Goal: Task Accomplishment & Management: Complete application form

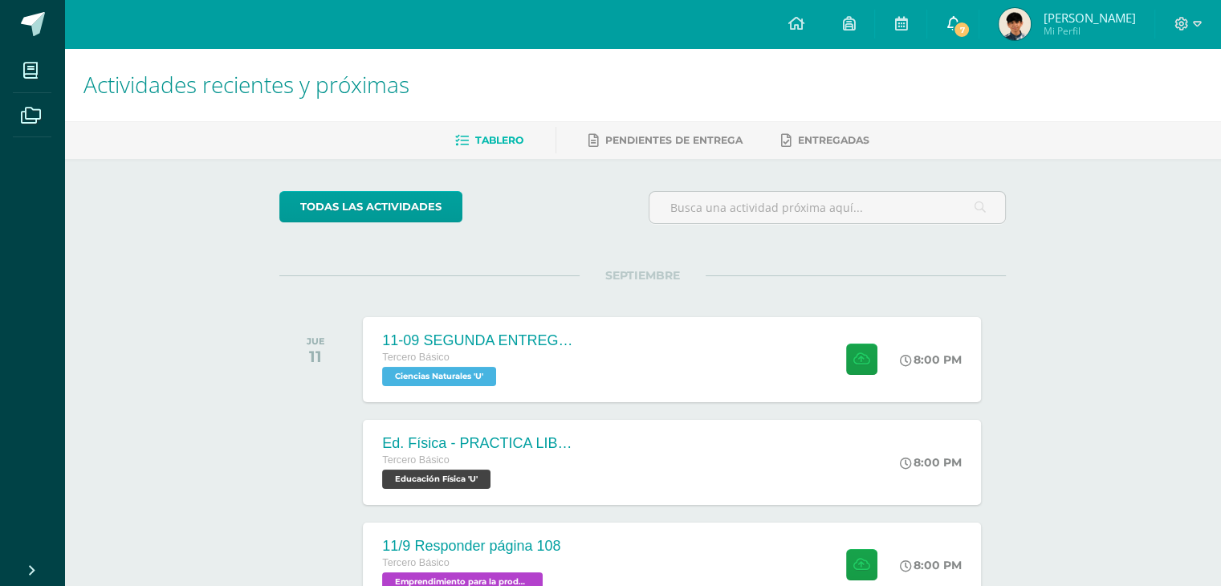
click at [970, 30] on span "7" at bounding box center [962, 30] width 18 height 18
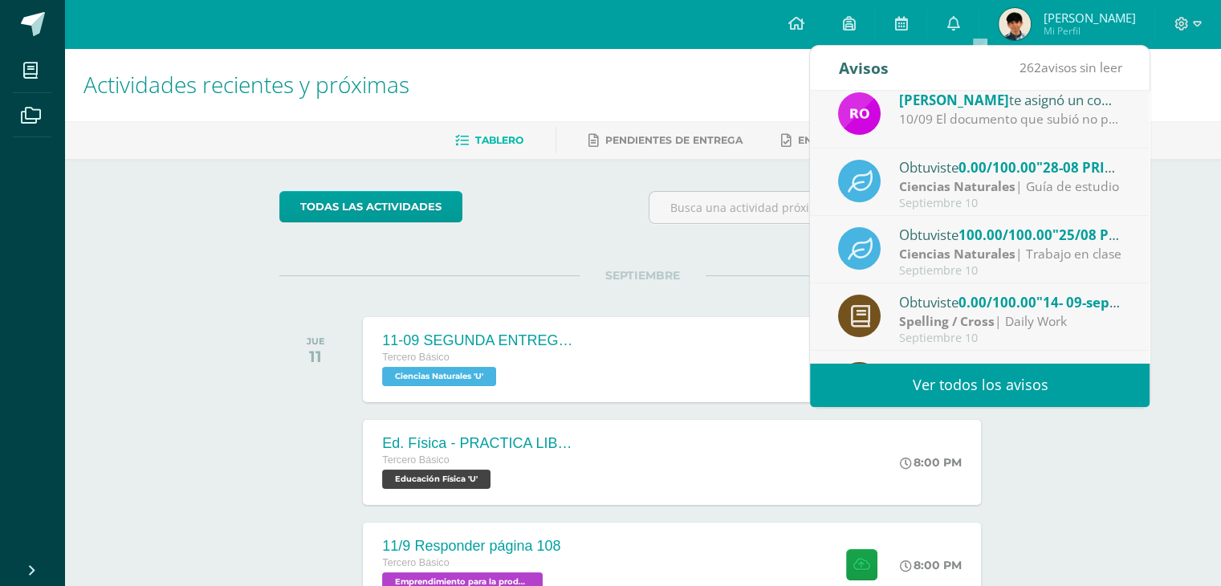
scroll to position [80, 0]
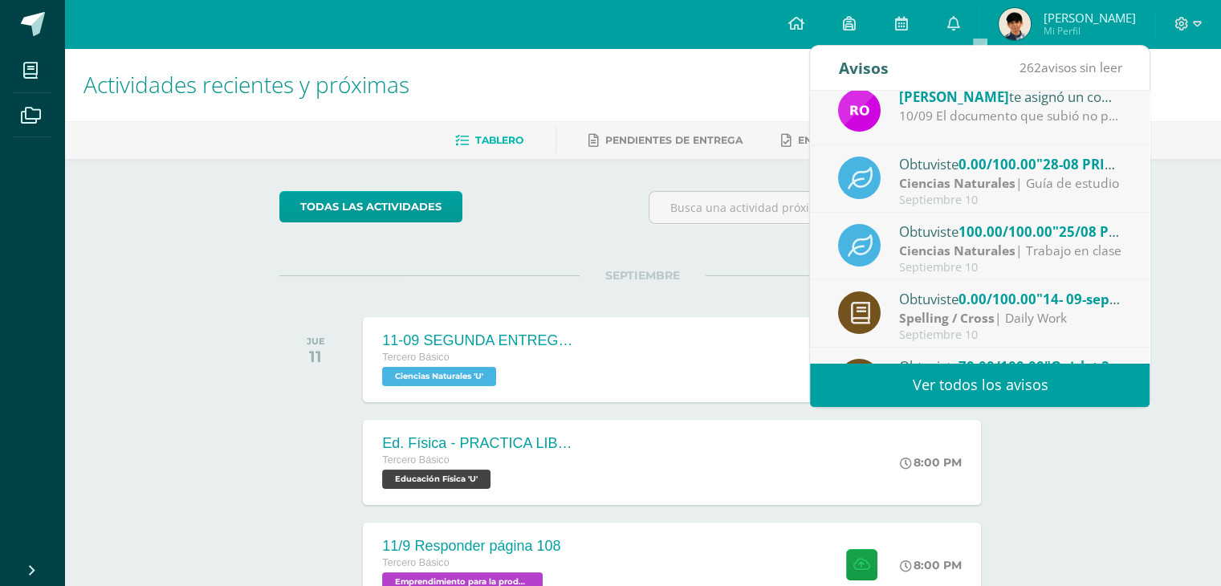
click at [1049, 161] on span ""28-08 PRIMERA ENTREGA DE GUÍA"" at bounding box center [1154, 164] width 236 height 18
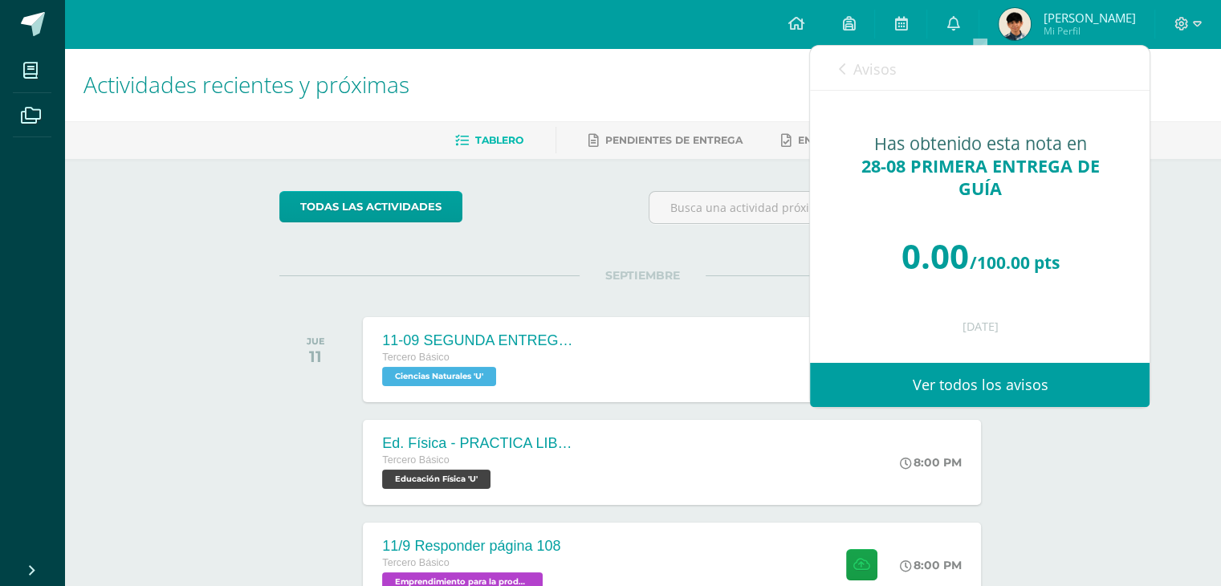
click at [876, 65] on span "Avisos" at bounding box center [873, 68] width 43 height 19
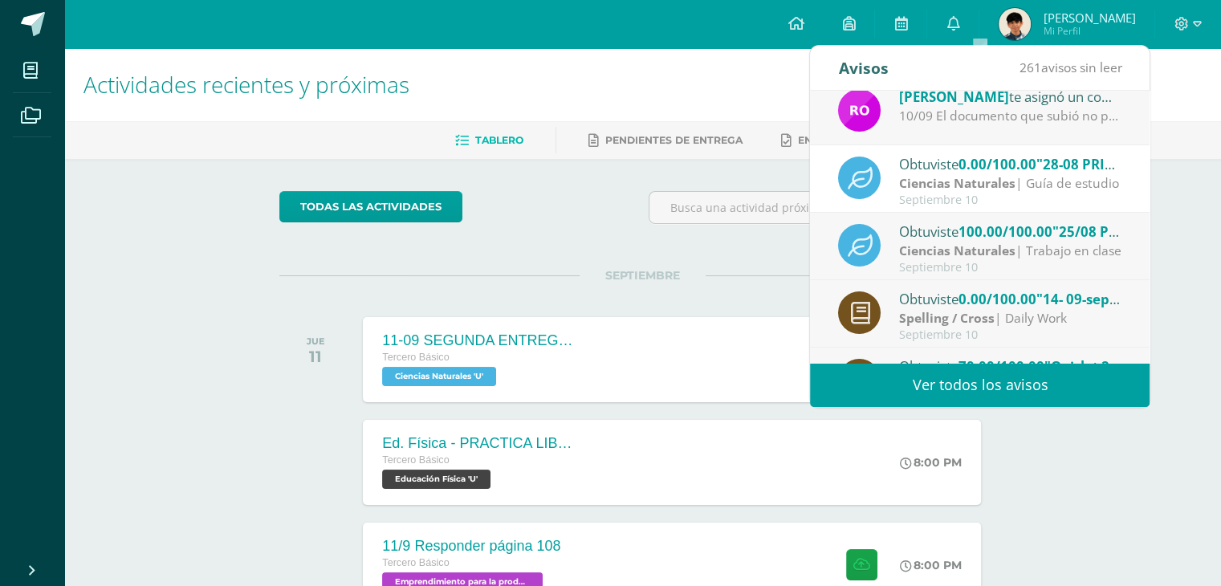
click at [1002, 172] on span "0.00/100.00" at bounding box center [997, 164] width 78 height 18
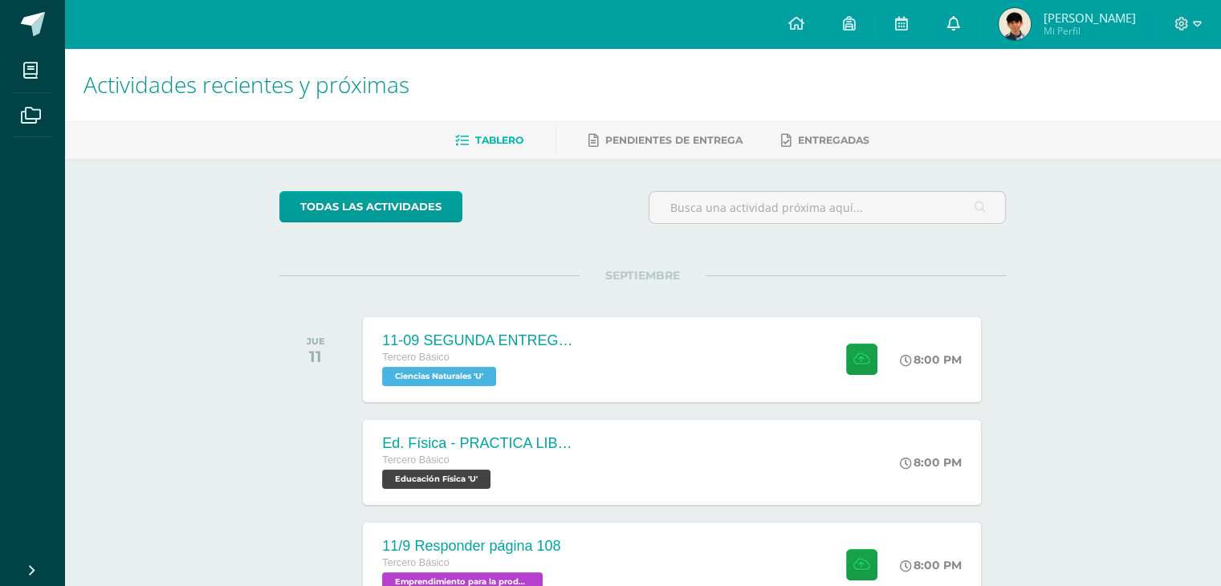
click at [978, 20] on link "0" at bounding box center [952, 24] width 51 height 48
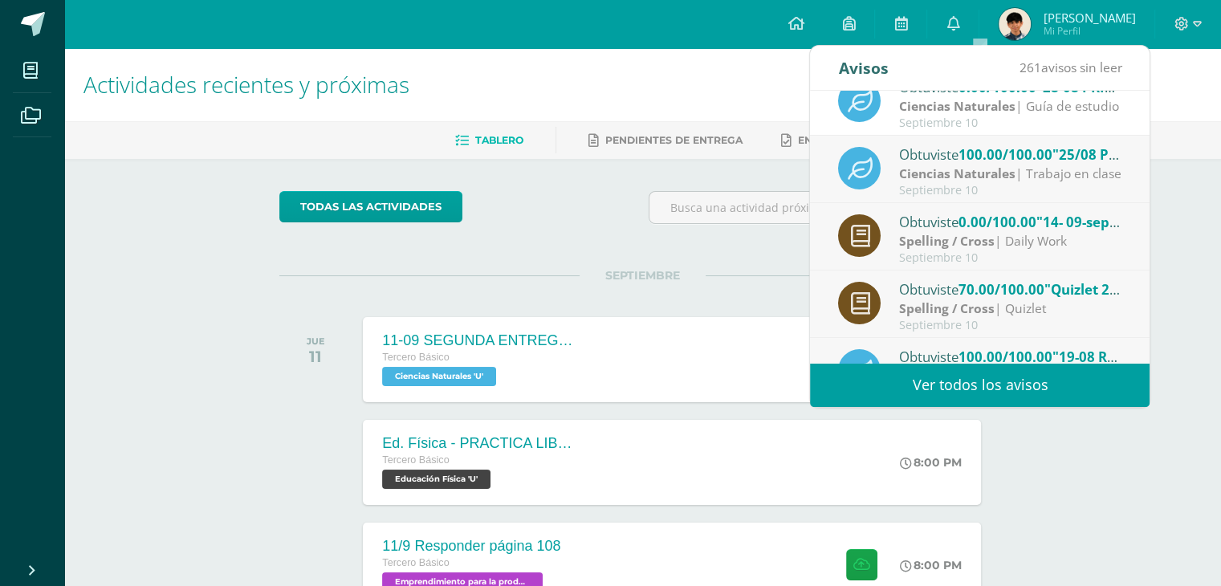
scroll to position [161, 0]
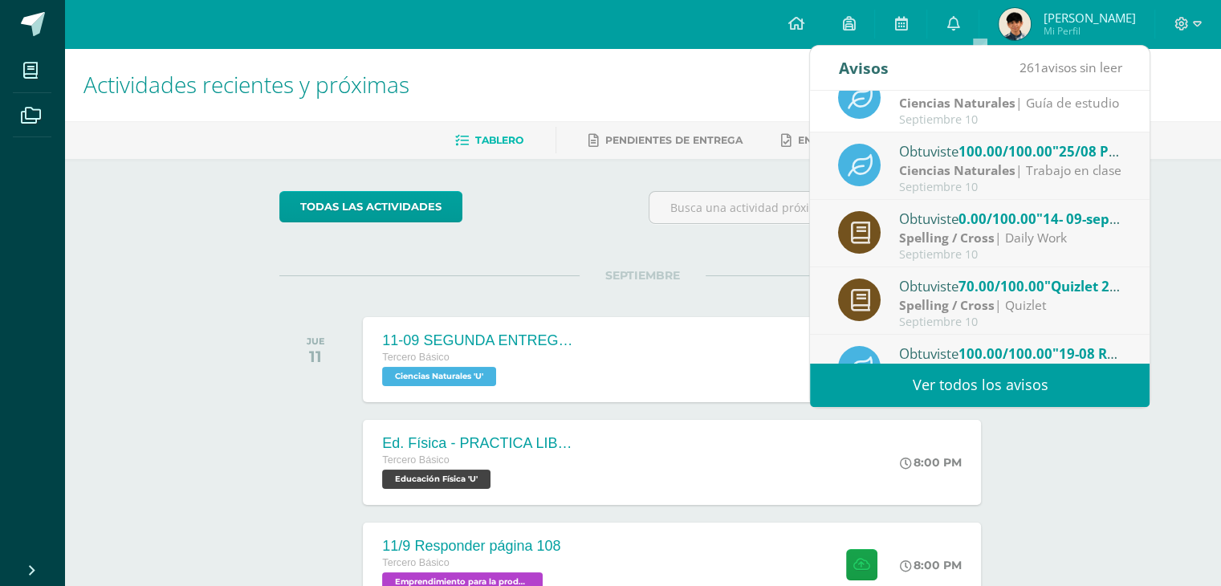
click at [1030, 242] on div "Spelling / Cross | Daily Work" at bounding box center [1010, 238] width 223 height 18
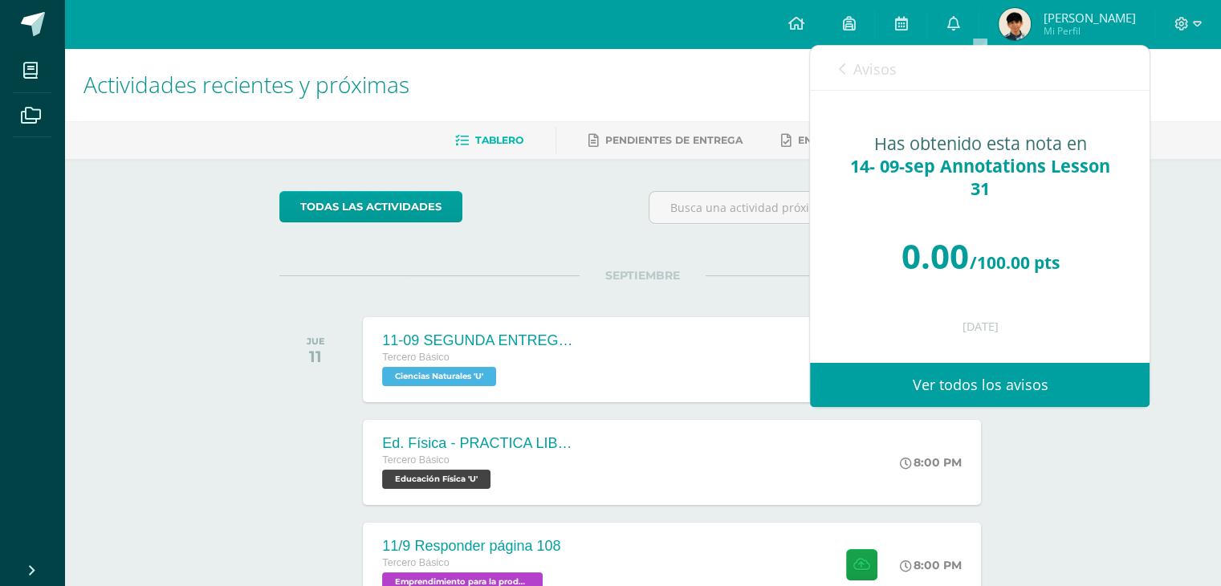
click at [844, 62] on link "Avisos" at bounding box center [867, 69] width 58 height 46
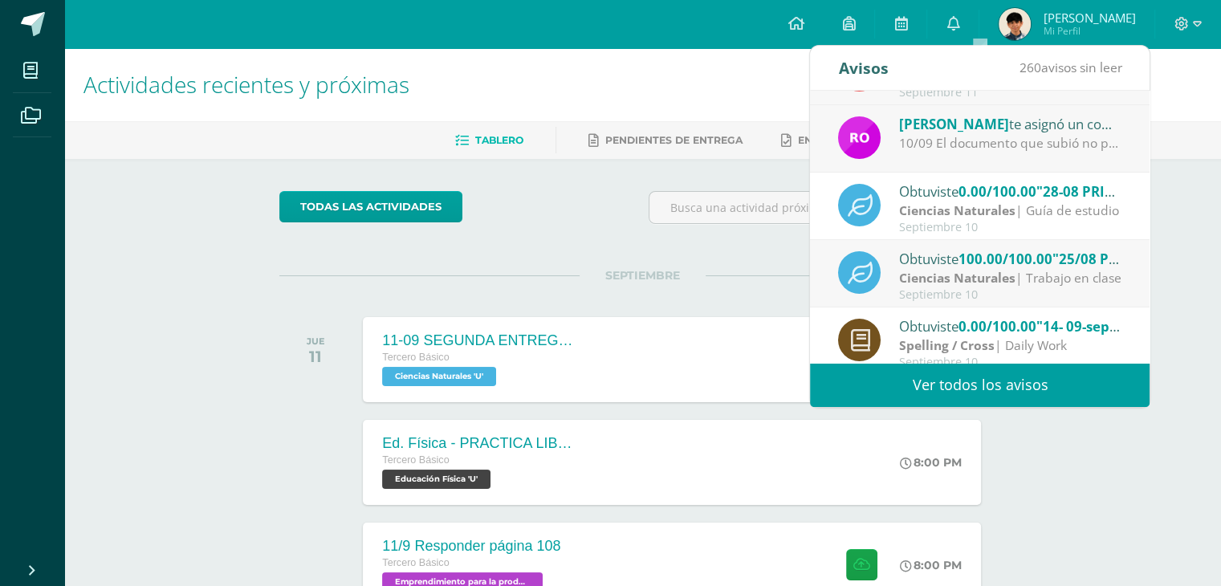
scroll to position [0, 0]
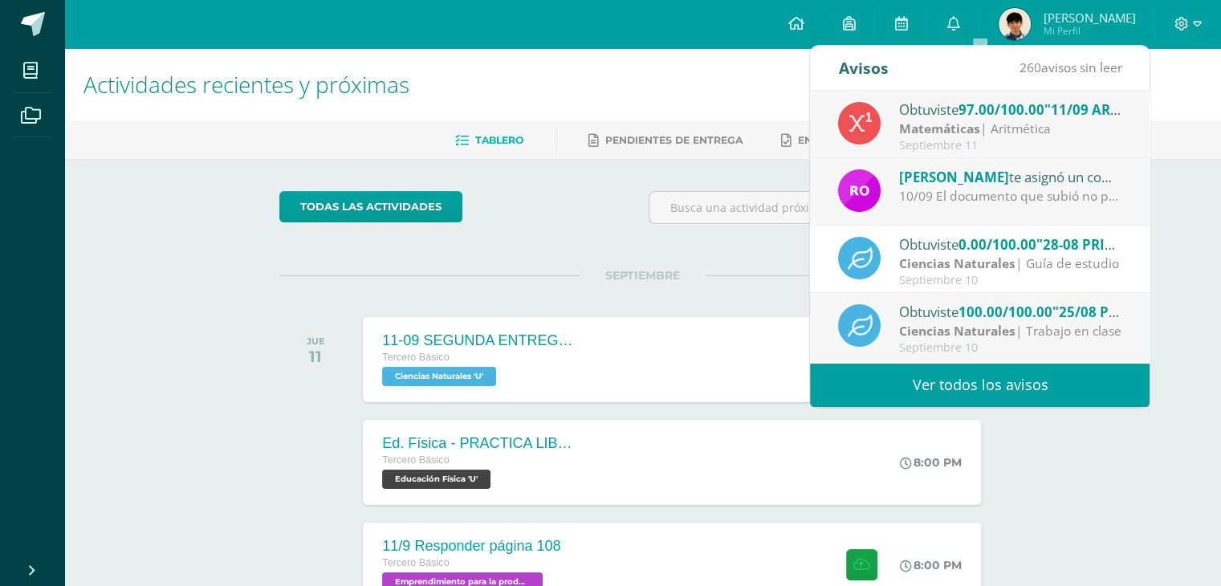
click at [1005, 254] on div "Ciencias Naturales | Guía de estudio" at bounding box center [1010, 263] width 223 height 18
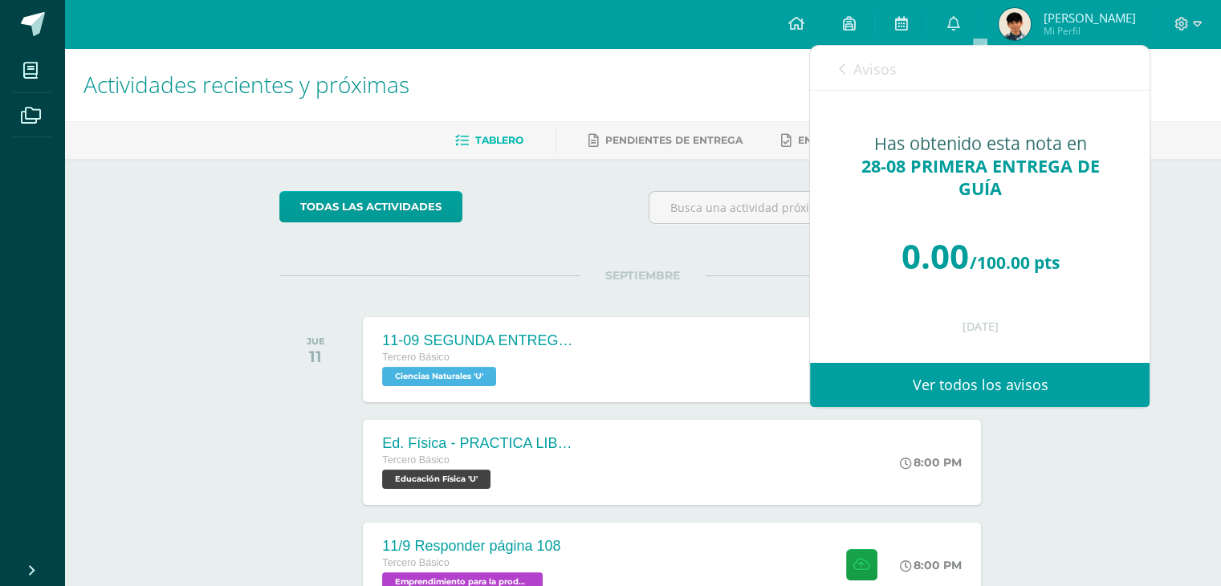
click at [874, 74] on span "Avisos" at bounding box center [873, 68] width 43 height 19
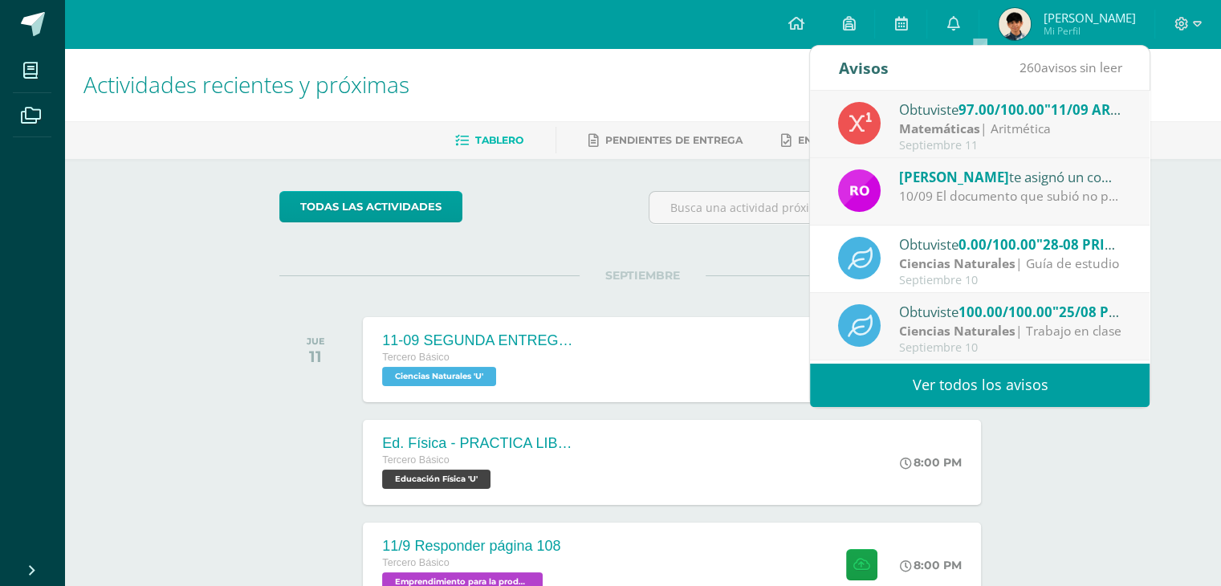
click at [999, 259] on strong "Ciencias Naturales" at bounding box center [957, 263] width 116 height 18
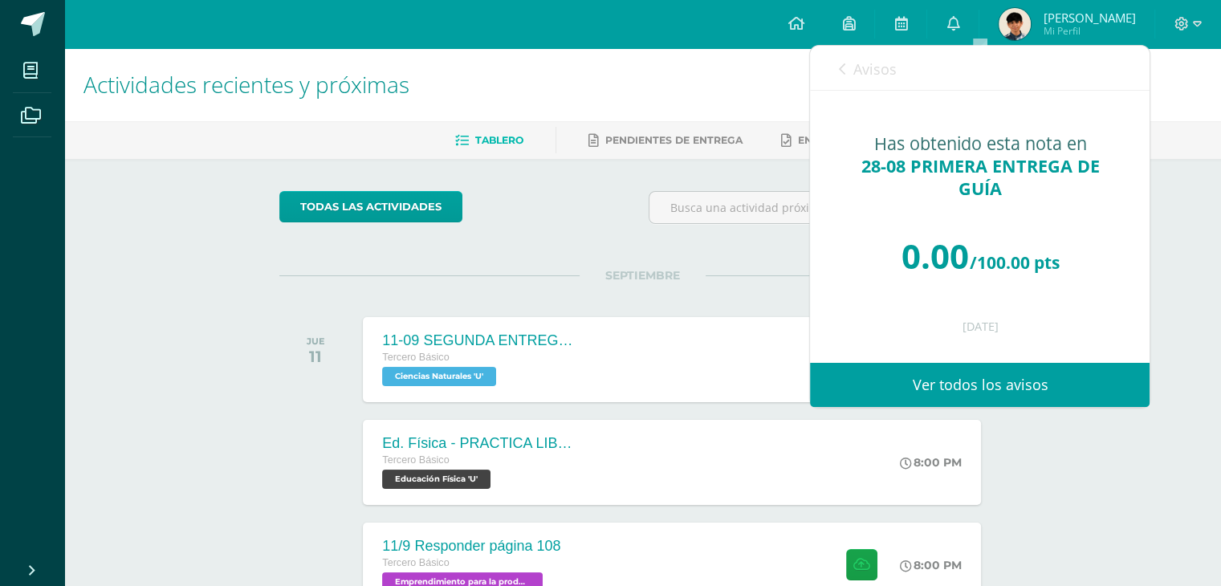
click at [871, 64] on span "Avisos" at bounding box center [873, 68] width 43 height 19
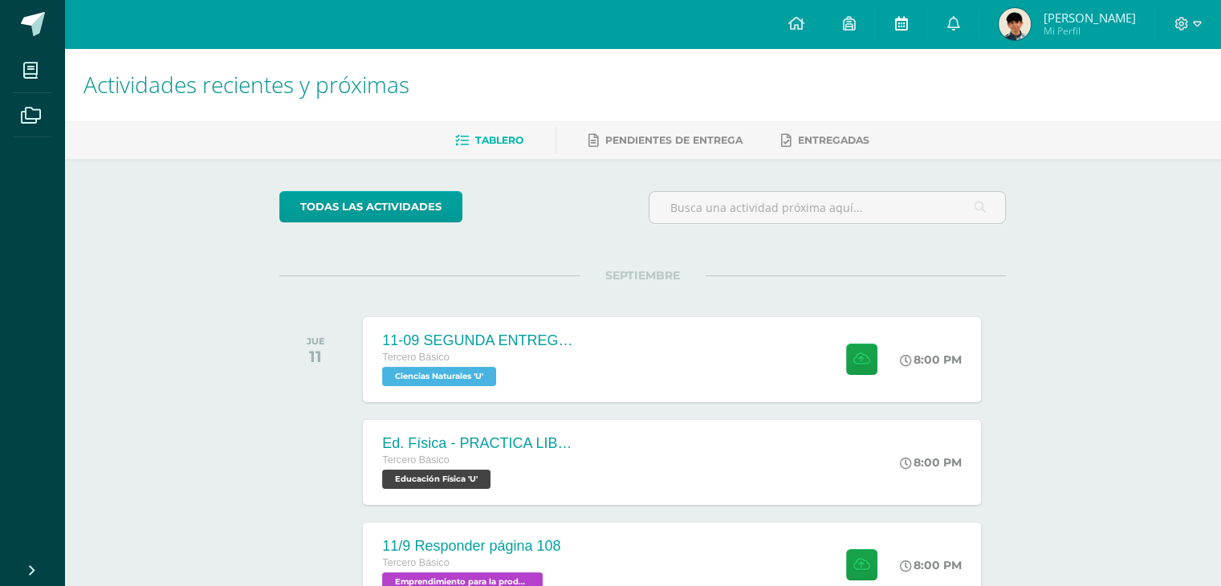
click at [920, 21] on link at bounding box center [900, 24] width 51 height 48
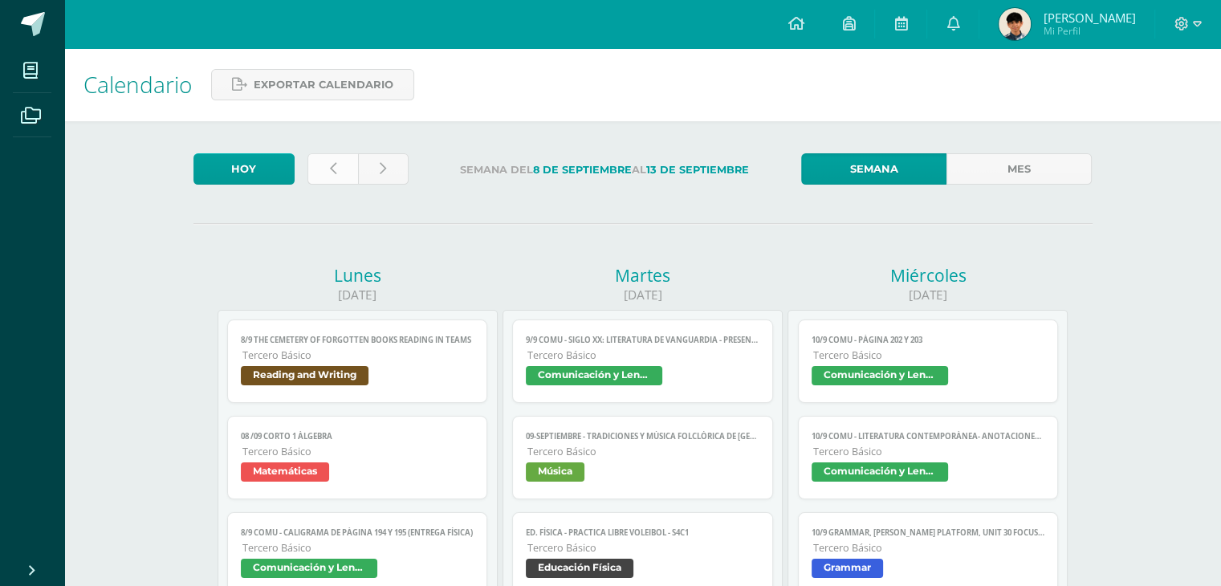
click at [336, 168] on link at bounding box center [332, 168] width 51 height 31
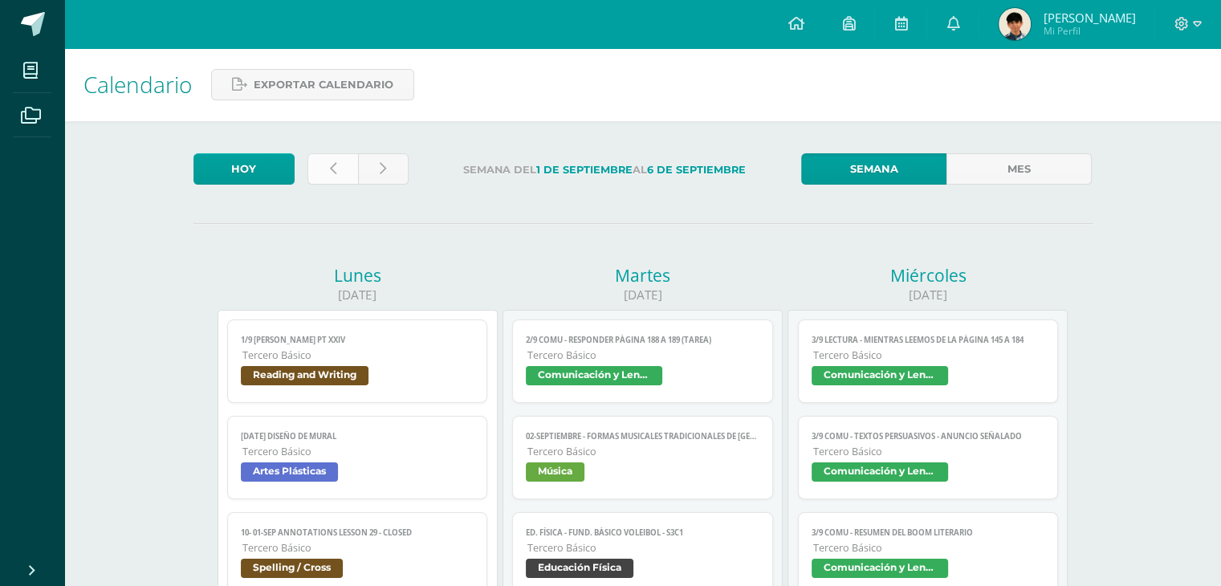
click at [339, 164] on link at bounding box center [332, 168] width 51 height 31
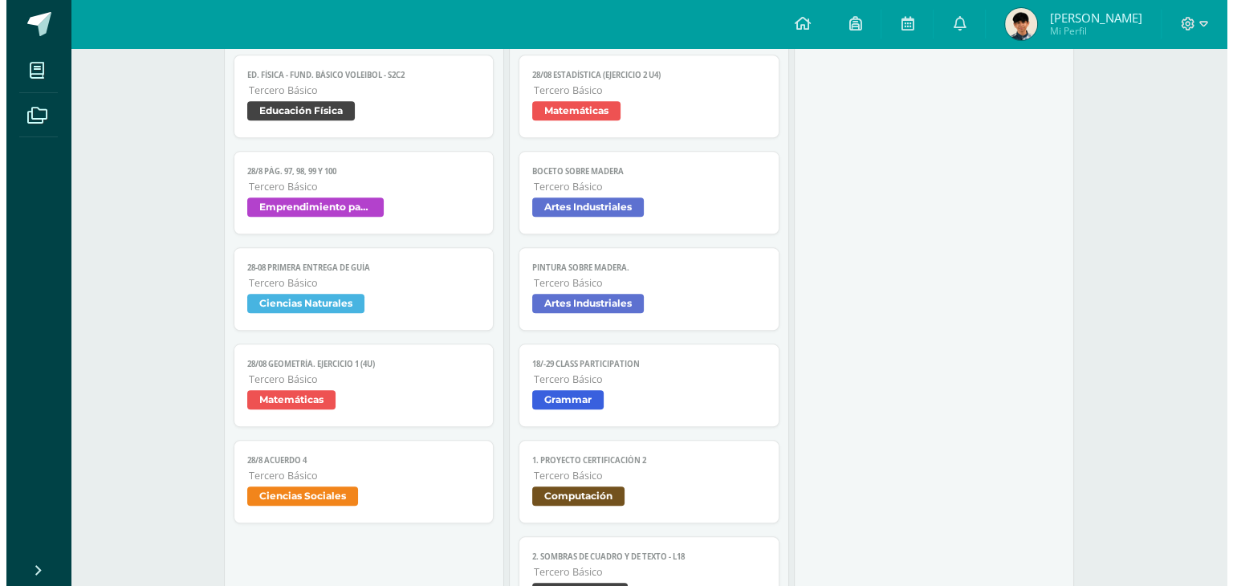
scroll to position [1605, 0]
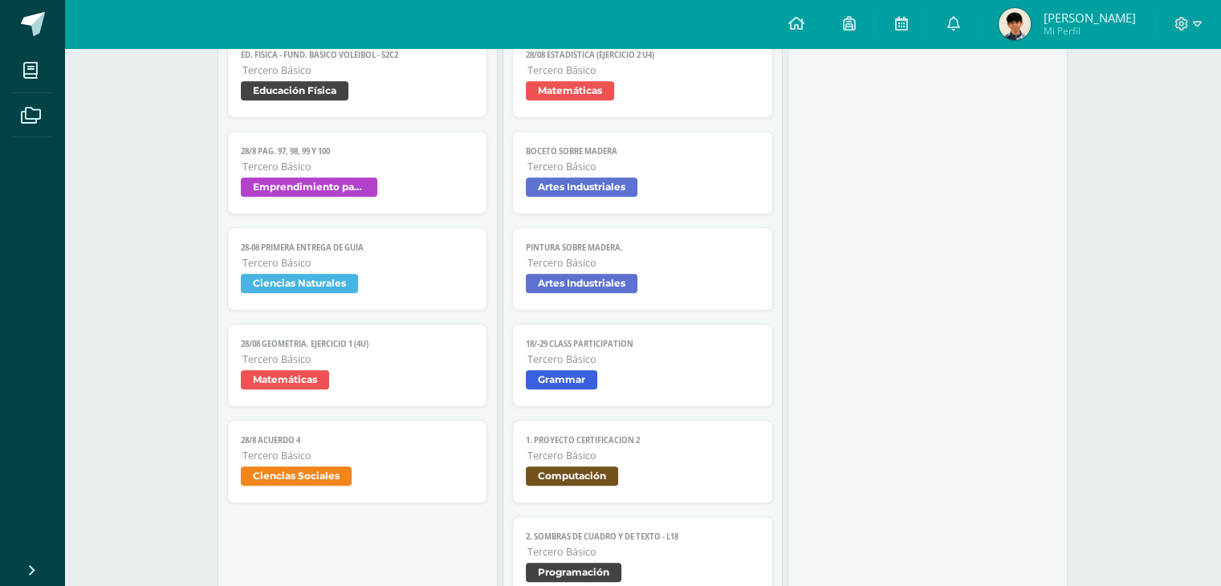
click at [379, 284] on span "Ciencias Naturales" at bounding box center [358, 285] width 234 height 23
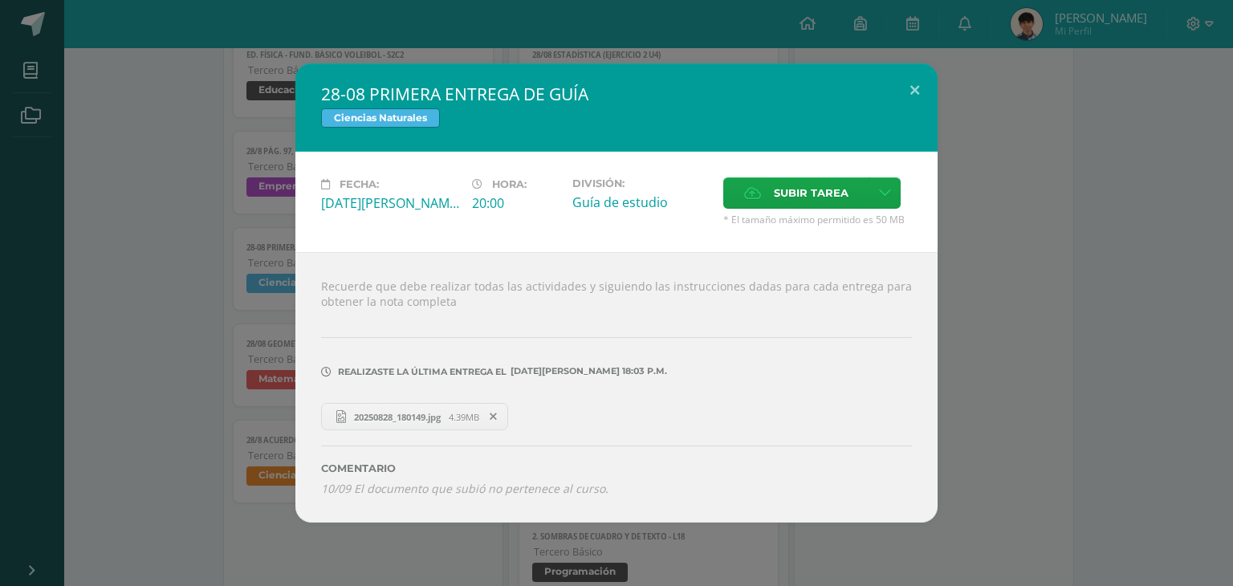
click at [464, 412] on span "4.39MB" at bounding box center [464, 417] width 30 height 12
click at [497, 419] on icon at bounding box center [493, 416] width 7 height 11
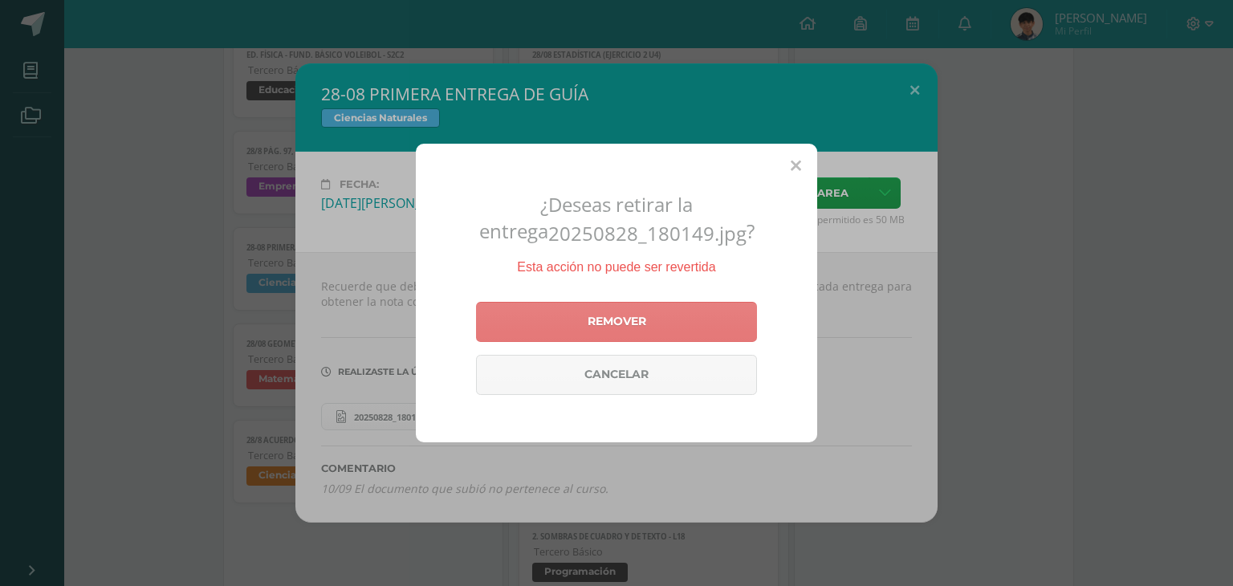
click at [629, 310] on link "Remover" at bounding box center [616, 322] width 281 height 40
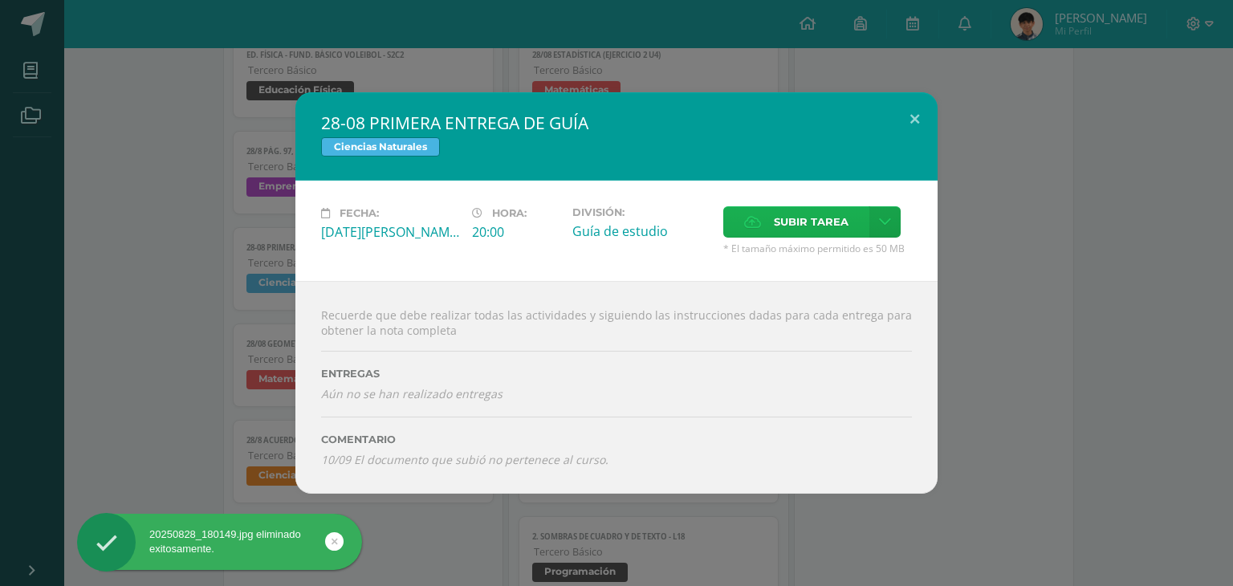
drag, startPoint x: 793, startPoint y: 191, endPoint x: 789, endPoint y: 217, distance: 26.0
click at [791, 200] on div "Fecha: Jueves 28 de Agosto Hora: 20:00 División: Guía de estudio Subir tarea" at bounding box center [616, 231] width 642 height 100
click at [789, 217] on span "Subir tarea" at bounding box center [811, 222] width 75 height 30
click at [0, 0] on input "Subir tarea" at bounding box center [0, 0] width 0 height 0
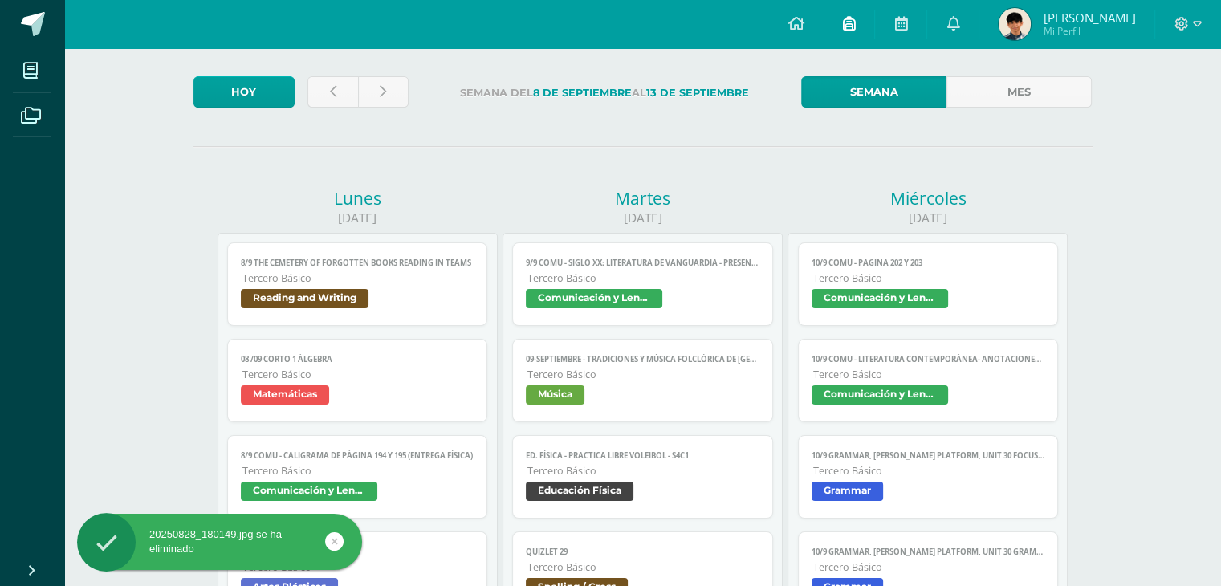
scroll to position [80, 0]
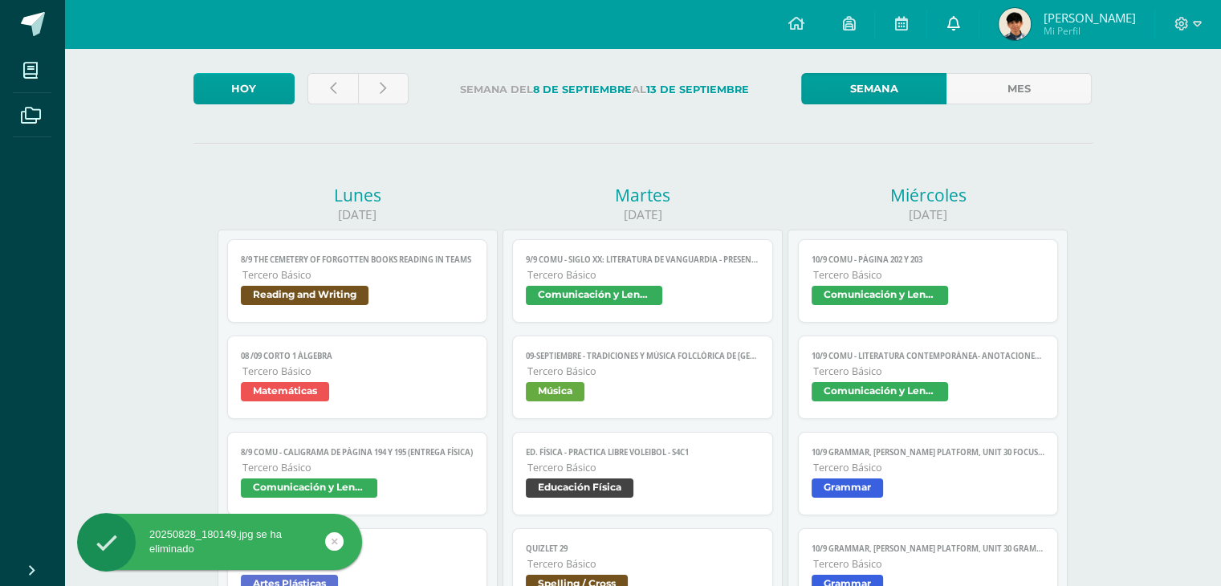
click at [959, 18] on icon at bounding box center [952, 23] width 13 height 14
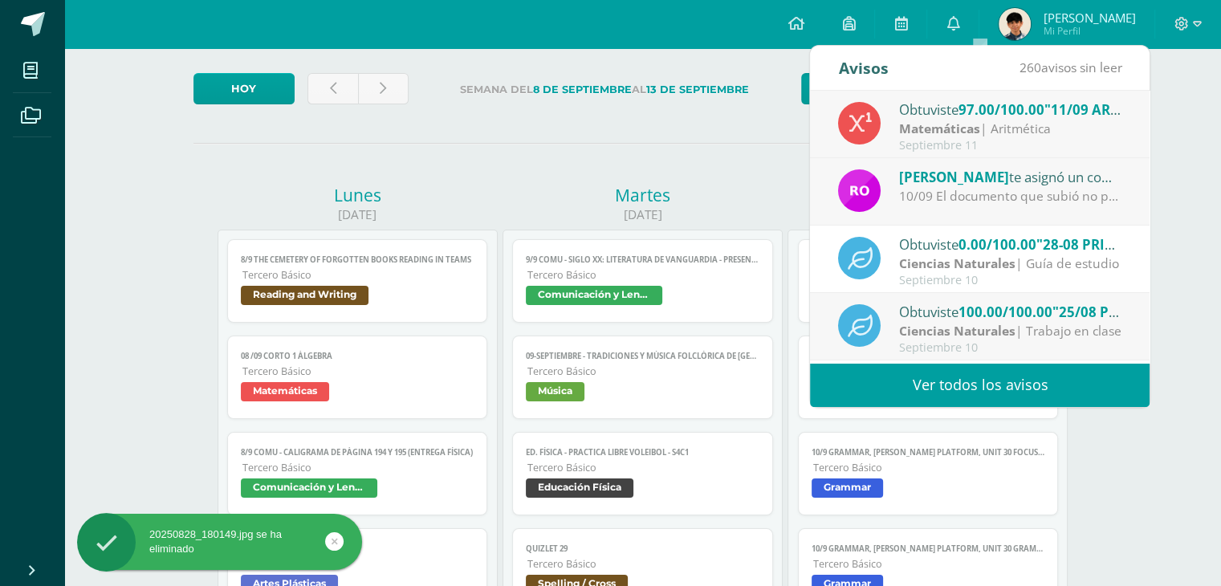
click at [1010, 372] on link "Ver todos los avisos" at bounding box center [979, 385] width 339 height 44
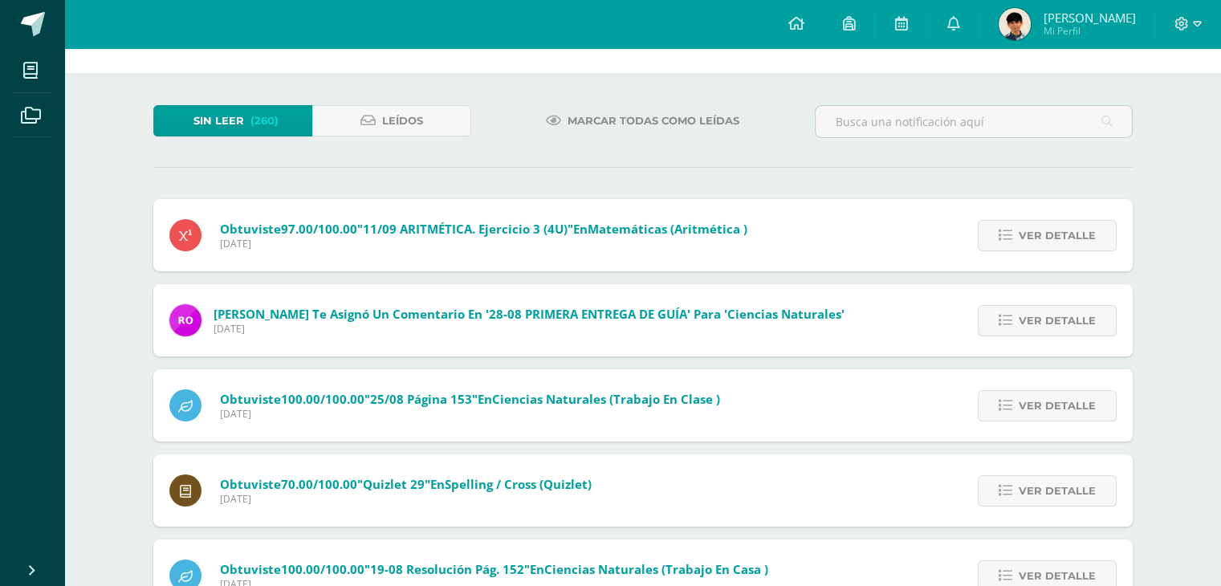
scroll to position [47, 0]
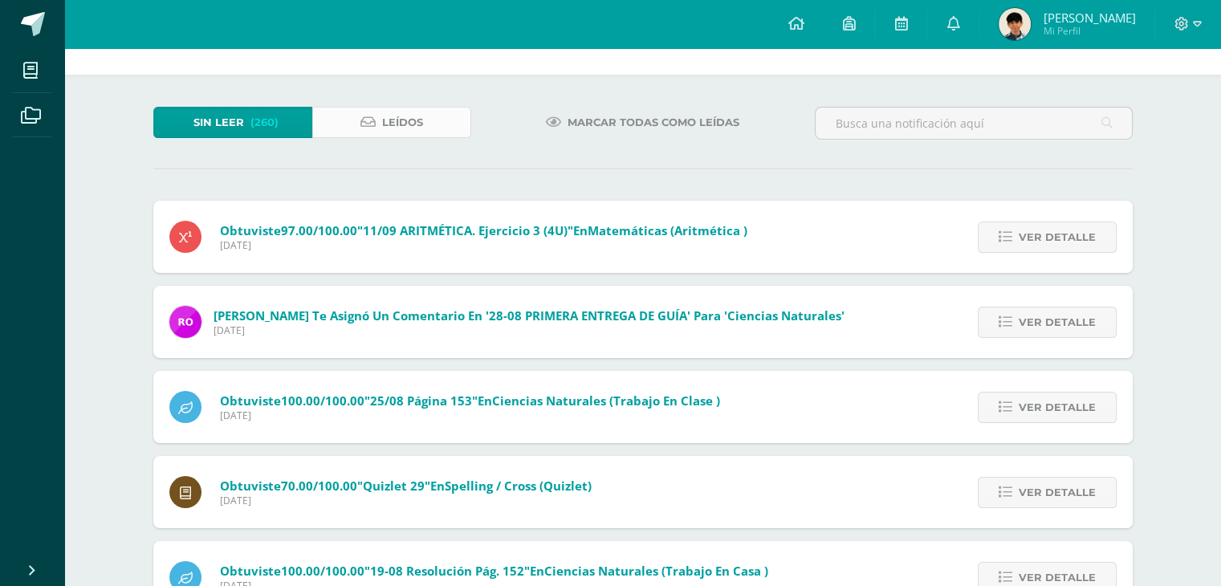
click at [439, 123] on link "Leídos" at bounding box center [391, 122] width 159 height 31
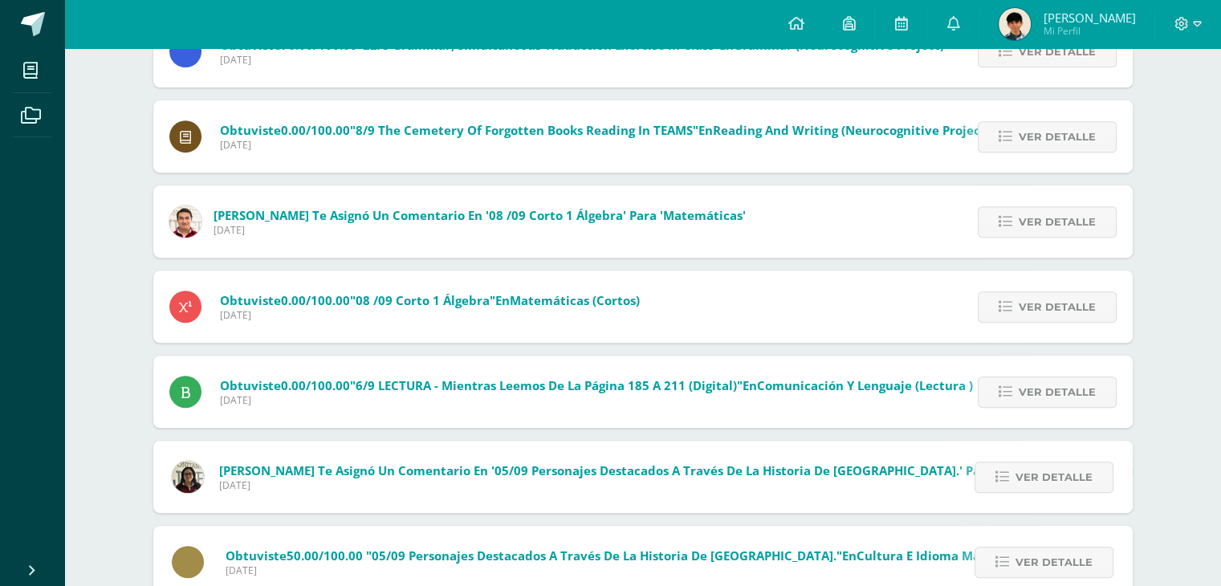
scroll to position [665, 0]
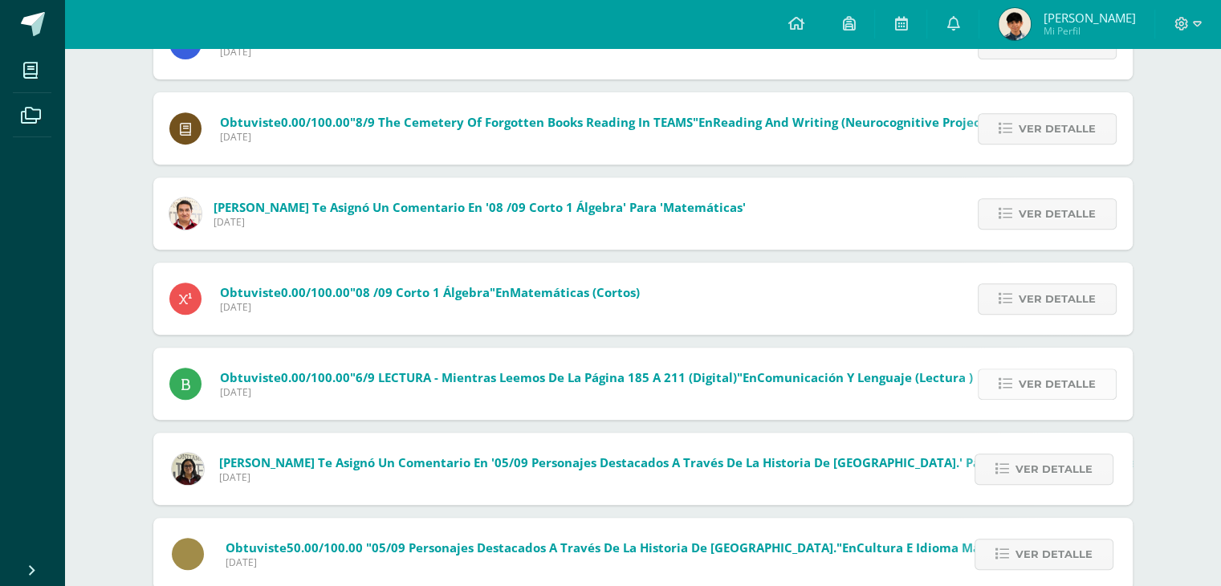
click at [1043, 386] on span "Ver detalle" at bounding box center [1056, 384] width 77 height 30
